Goal: Complete application form

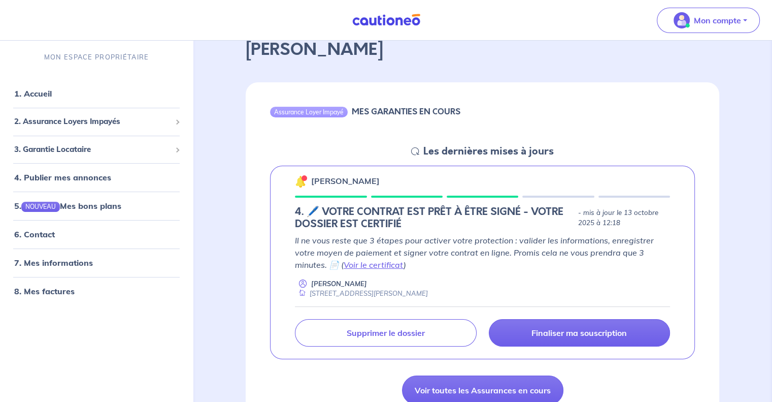
scroll to position [102, 0]
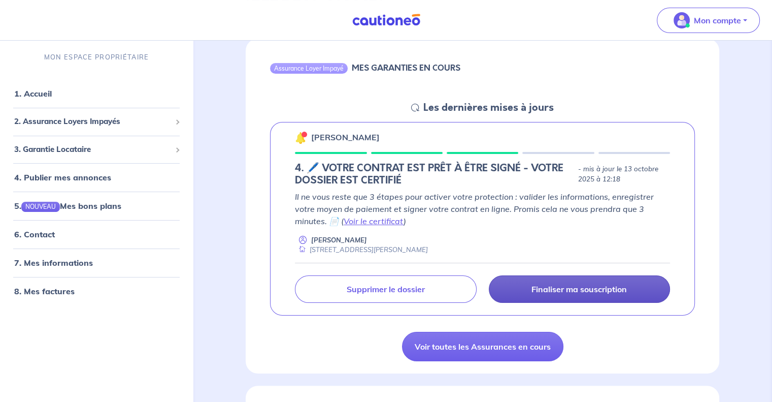
click at [577, 299] on link "Finaliser ma souscription" at bounding box center [579, 288] width 181 height 27
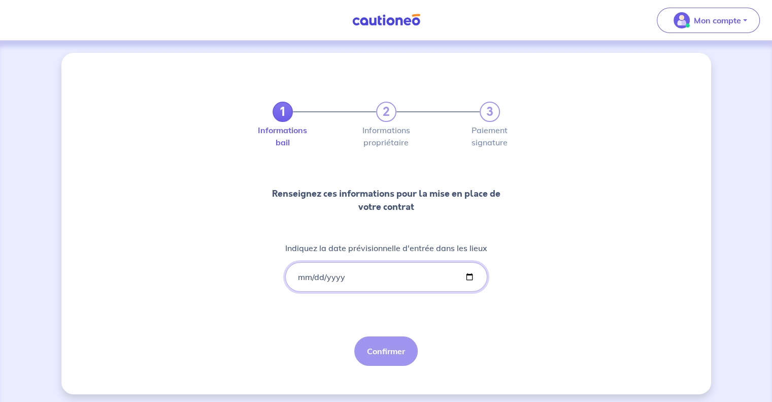
click at [377, 274] on input "Indiquez la date prévisionnelle d'entrée dans les lieux" at bounding box center [386, 276] width 202 height 29
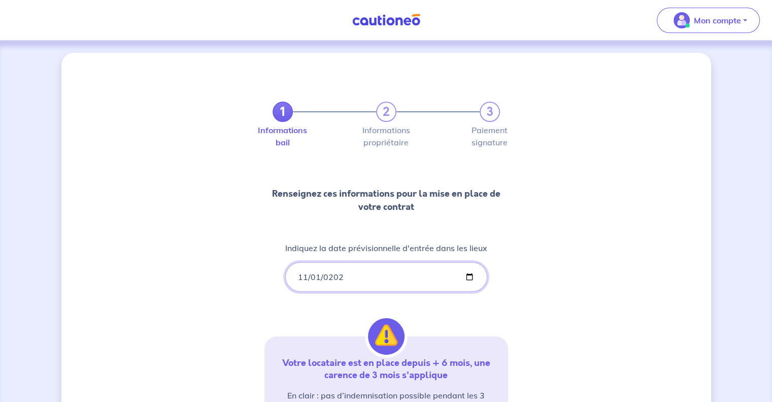
type input "[DATE]"
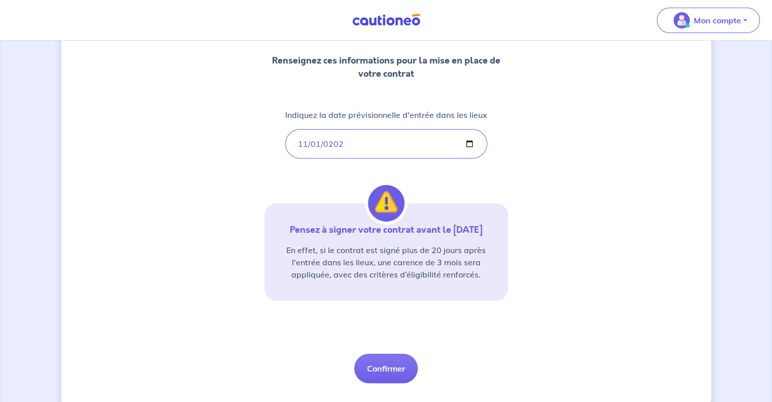
scroll to position [154, 0]
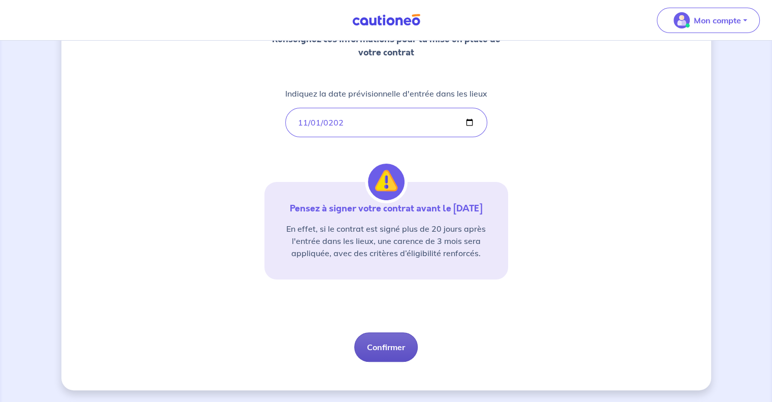
click at [393, 348] on button "Confirmer" at bounding box center [386, 346] width 63 height 29
select select "FR"
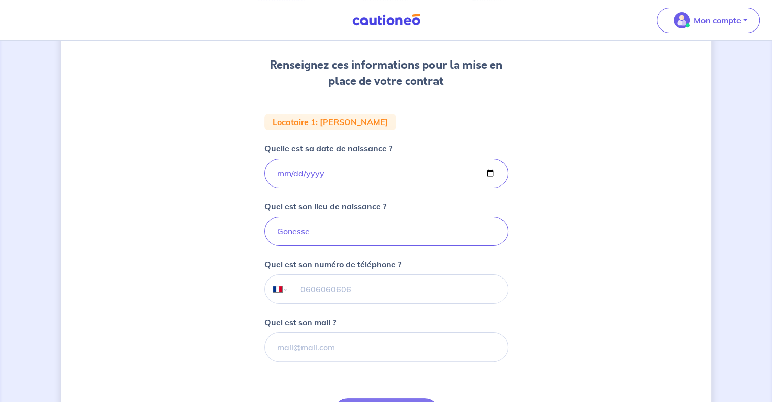
scroll to position [152, 0]
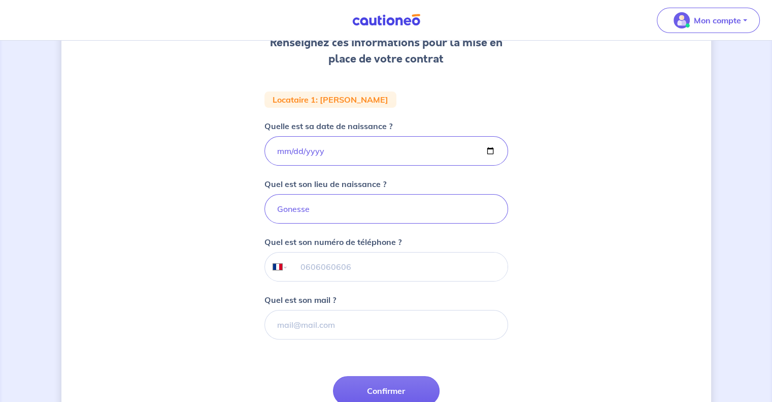
click at [325, 274] on input "tel" at bounding box center [397, 266] width 219 height 28
type input "06 01 59 71 58"
click at [339, 328] on input "Quel est son mail ?" at bounding box center [387, 324] width 244 height 29
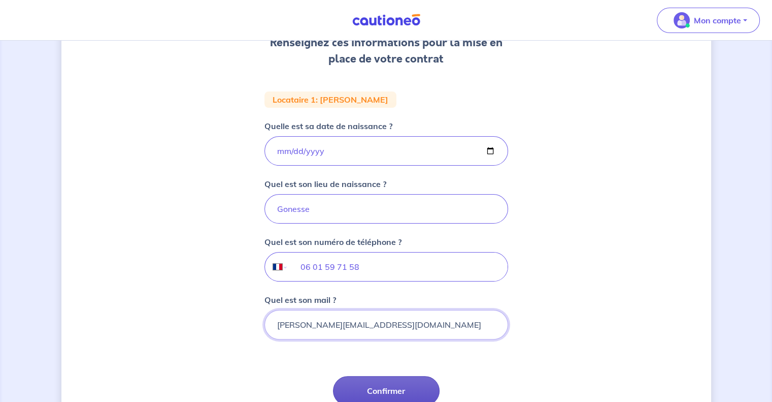
type input "[PERSON_NAME][EMAIL_ADDRESS][DOMAIN_NAME]"
click at [369, 384] on button "Confirmer" at bounding box center [386, 390] width 107 height 29
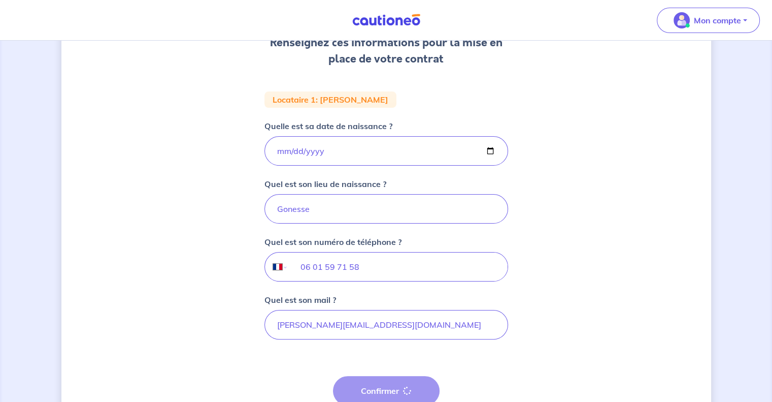
select select "FR"
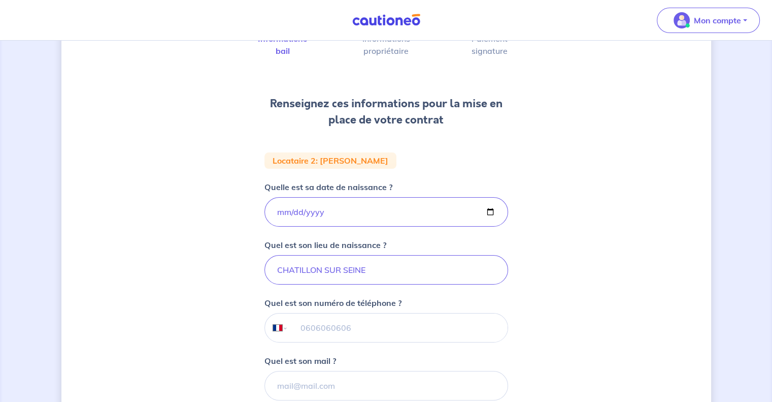
scroll to position [88, 0]
